Goal: Book appointment/travel/reservation

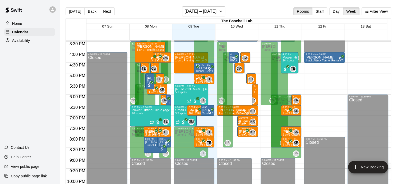
scroll to position [311, 0]
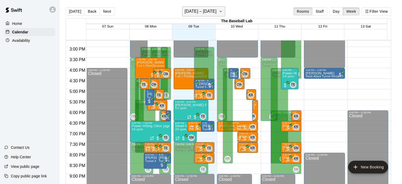
click at [205, 11] on h6 "[DATE] – [DATE]" at bounding box center [201, 11] width 32 height 7
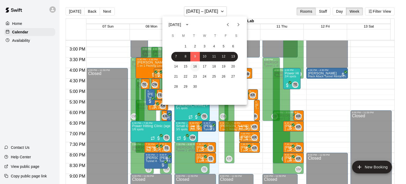
click at [190, 68] on button "16" at bounding box center [195, 67] width 10 height 10
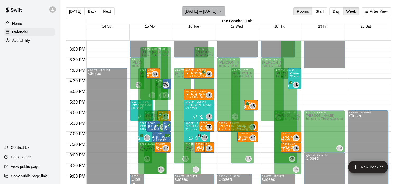
click at [212, 10] on h6 "[DATE] – [DATE]" at bounding box center [201, 11] width 32 height 7
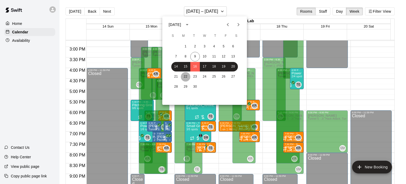
click at [189, 74] on button "22" at bounding box center [186, 77] width 10 height 10
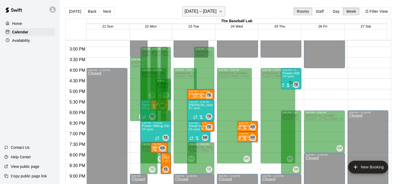
click at [211, 11] on h6 "[DATE] – [DATE]" at bounding box center [201, 11] width 32 height 7
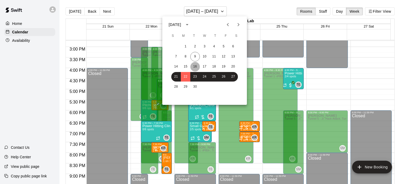
click at [192, 68] on button "16" at bounding box center [195, 67] width 10 height 10
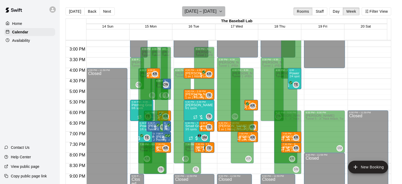
click at [215, 15] on h6 "[DATE] – [DATE]" at bounding box center [201, 11] width 32 height 7
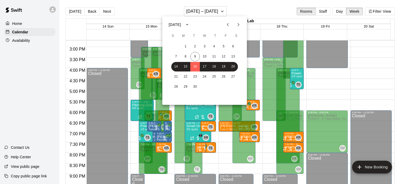
click at [327, 85] on div at bounding box center [203, 92] width 406 height 184
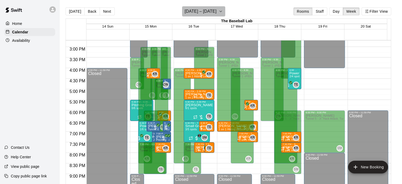
click at [196, 12] on h6 "[DATE] – [DATE]" at bounding box center [201, 11] width 32 height 7
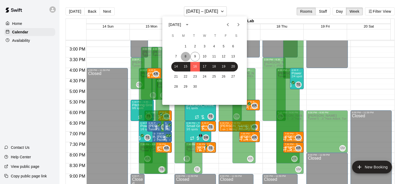
click at [185, 57] on button "8" at bounding box center [186, 57] width 10 height 10
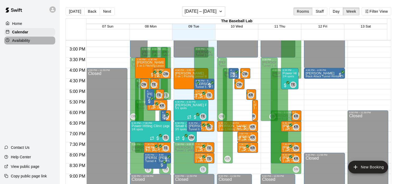
click at [23, 40] on p "Availability" at bounding box center [21, 40] width 18 height 5
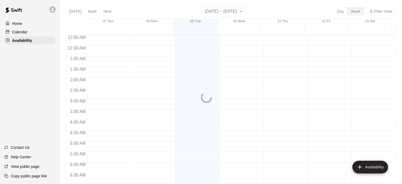
scroll to position [266, 0]
